Goal: Information Seeking & Learning: Learn about a topic

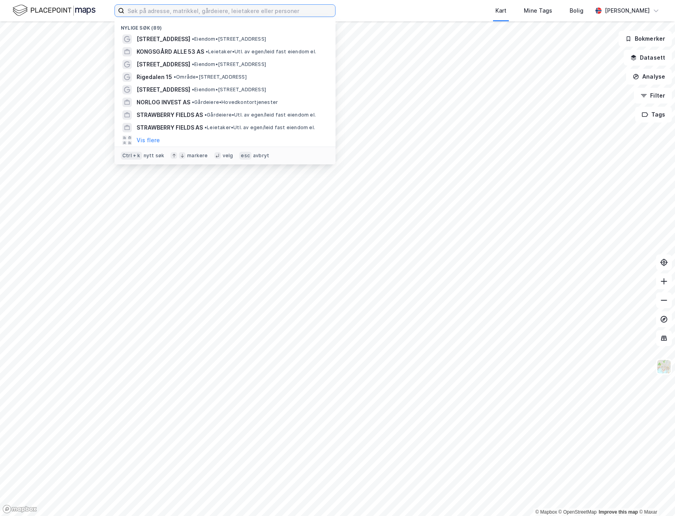
click at [198, 13] on input at bounding box center [229, 11] width 211 height 12
paste input "[STREET_ADDRESS]"
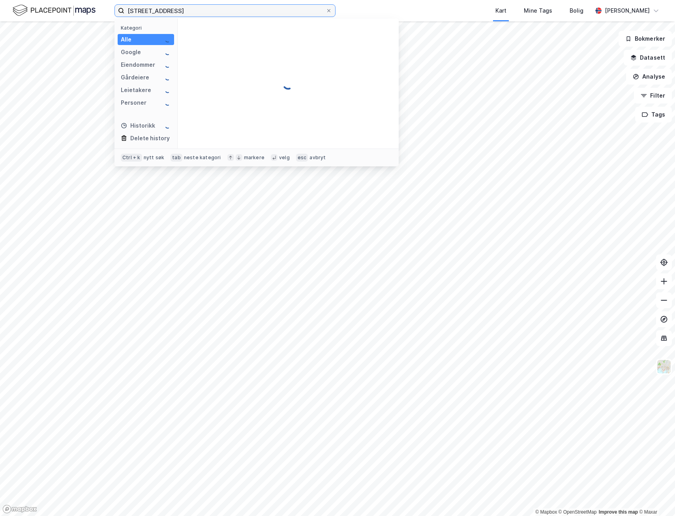
type input "[STREET_ADDRESS]"
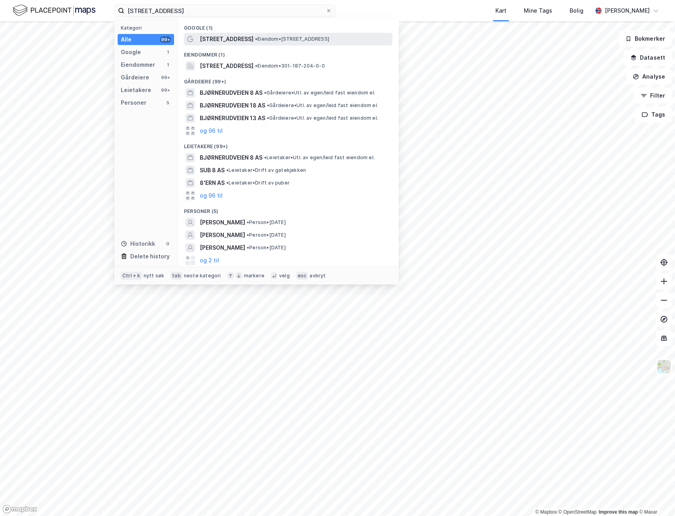
click at [239, 42] on span "[STREET_ADDRESS]" at bounding box center [227, 38] width 54 height 9
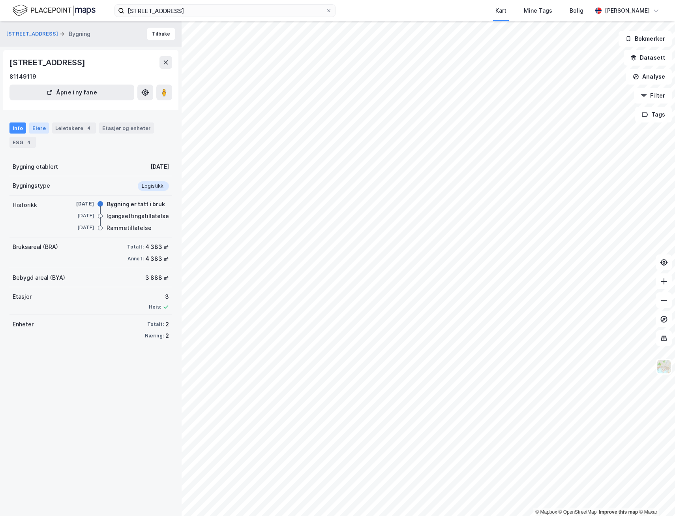
click at [32, 128] on div "Eiere" at bounding box center [39, 127] width 20 height 11
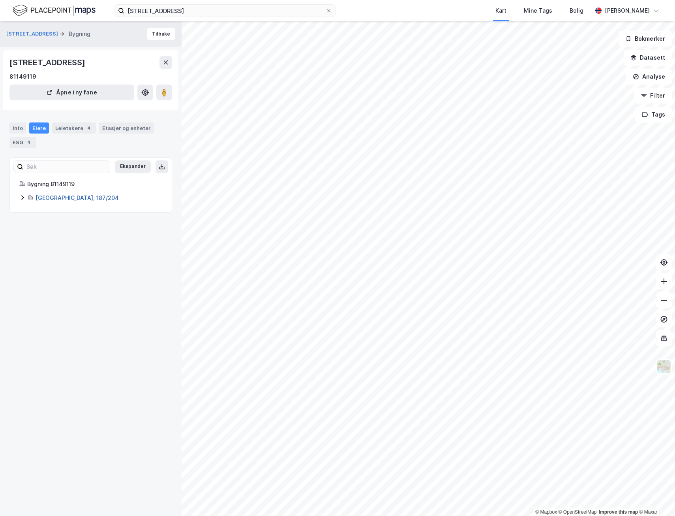
click at [52, 194] on div "[GEOGRAPHIC_DATA], 187/204" at bounding box center [99, 197] width 127 height 9
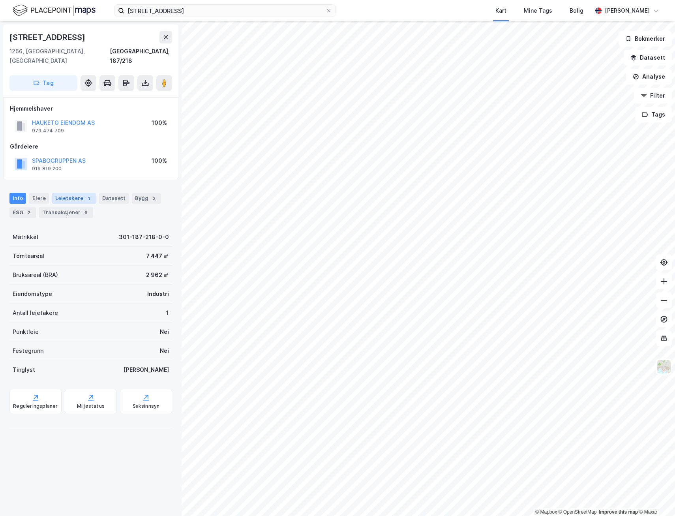
click at [52, 193] on div "Leietakere 1" at bounding box center [74, 198] width 44 height 11
